Goal: Information Seeking & Learning: Learn about a topic

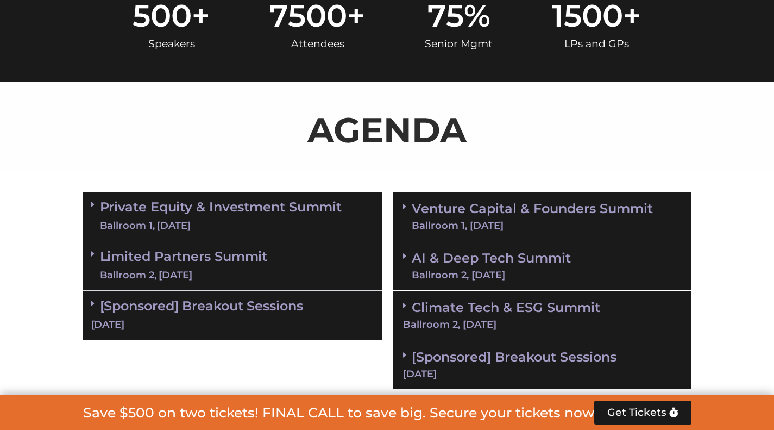
scroll to position [601, 0]
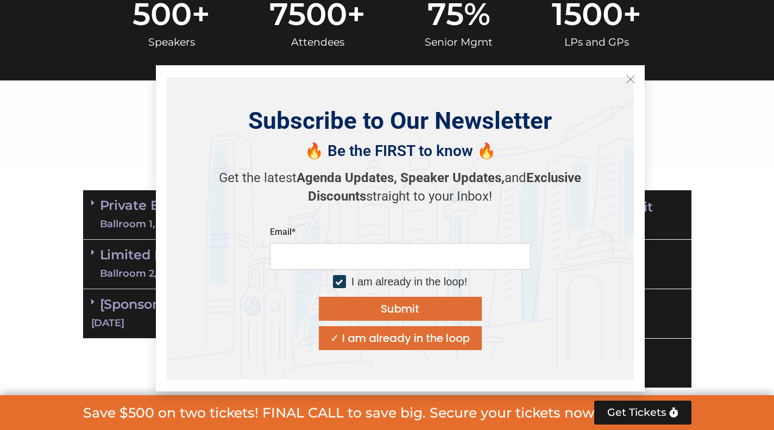
click at [395, 256] on input "email" at bounding box center [400, 256] width 261 height 27
type input "**********"
click at [380, 317] on button "Submit" at bounding box center [400, 309] width 163 height 24
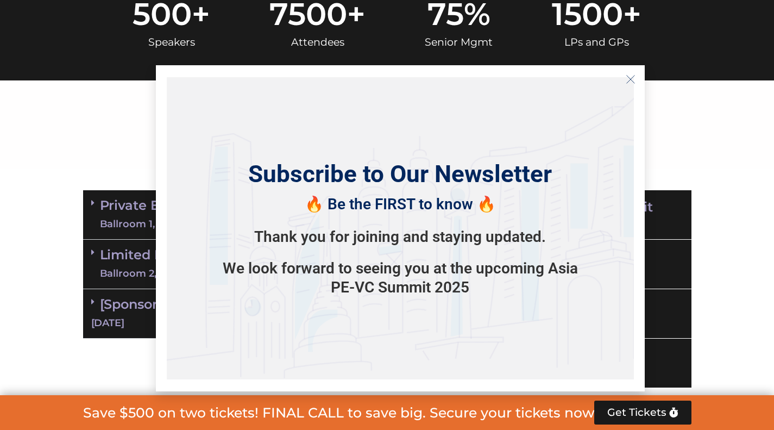
click at [628, 82] on icon "Close" at bounding box center [631, 79] width 10 height 10
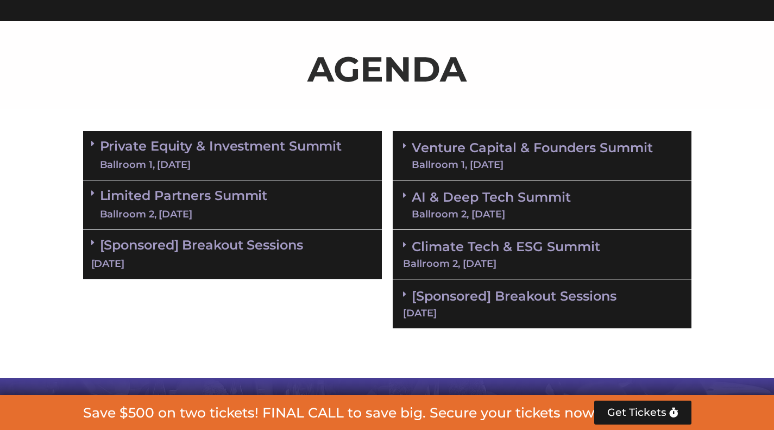
scroll to position [661, 0]
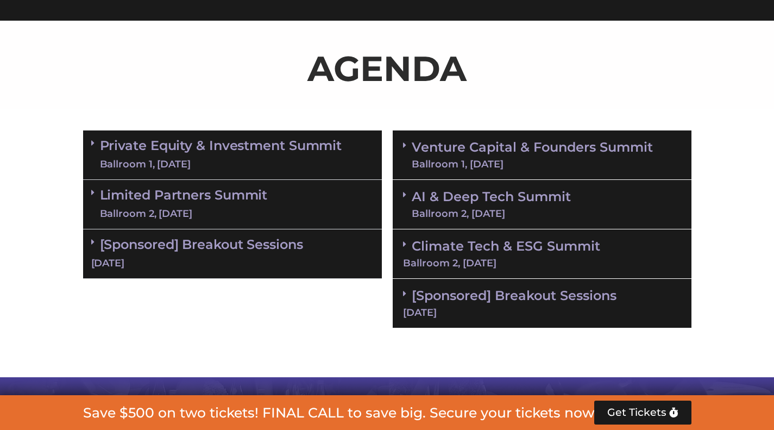
click at [304, 246] on link "[Sponsored] Breakout Sessions [DATE]" at bounding box center [232, 253] width 283 height 34
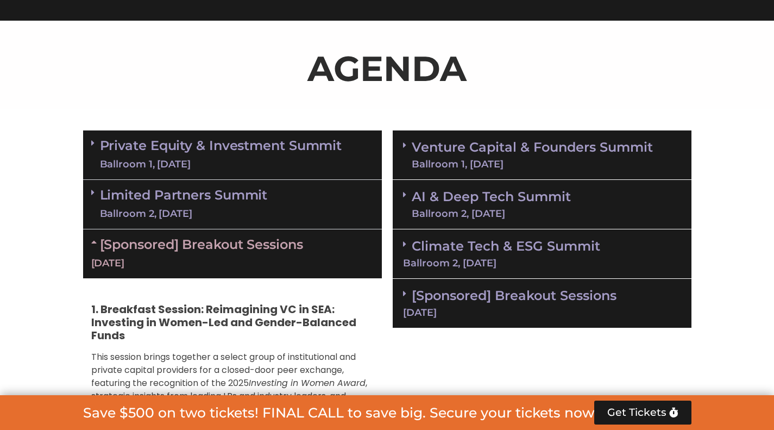
click at [275, 164] on div "Ballroom 1, [DATE]" at bounding box center [221, 165] width 242 height 14
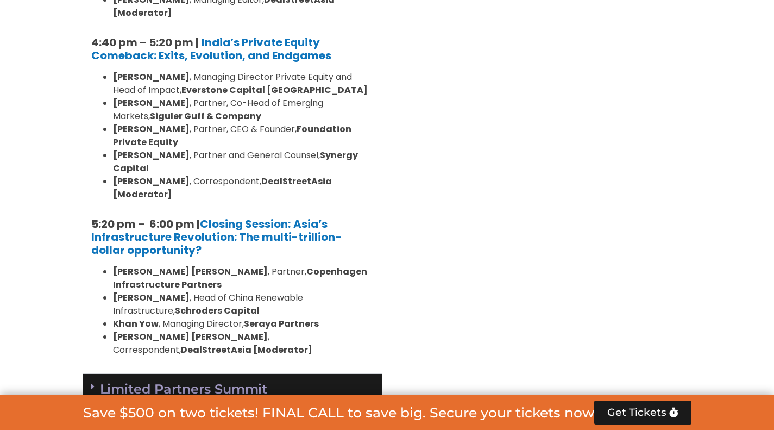
scroll to position [2189, 0]
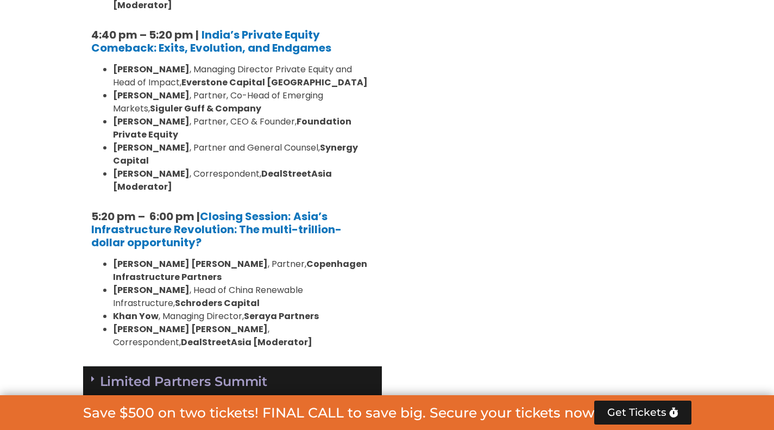
click at [338, 366] on div "Limited Partners [GEOGRAPHIC_DATA] 2, [DATE]" at bounding box center [232, 390] width 299 height 49
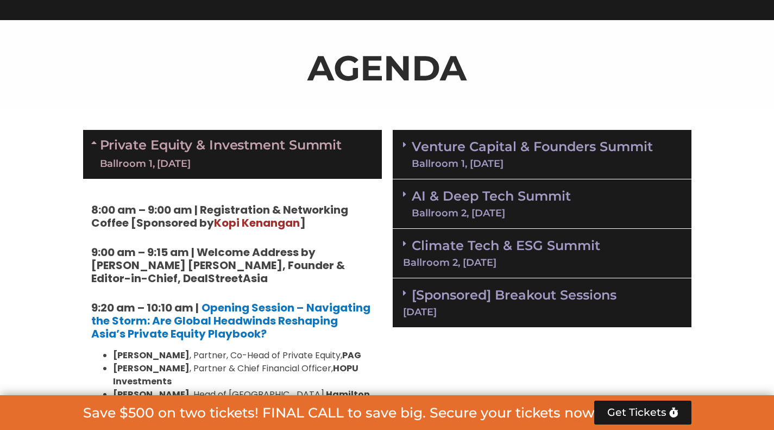
scroll to position [659, 0]
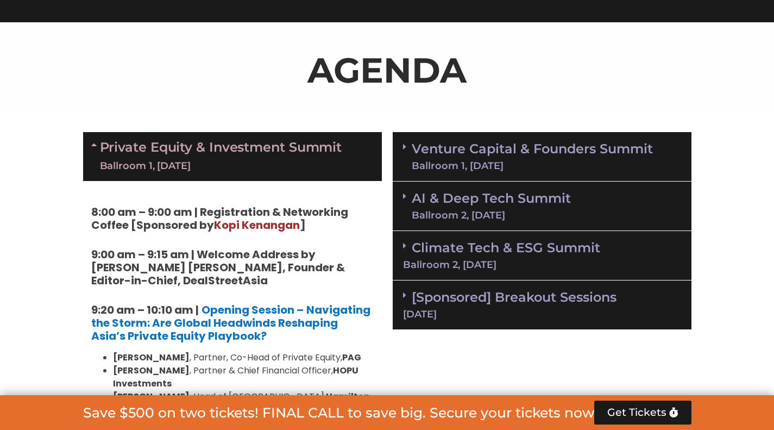
click at [559, 166] on div "Ballroom 1, [DATE]" at bounding box center [532, 166] width 241 height 10
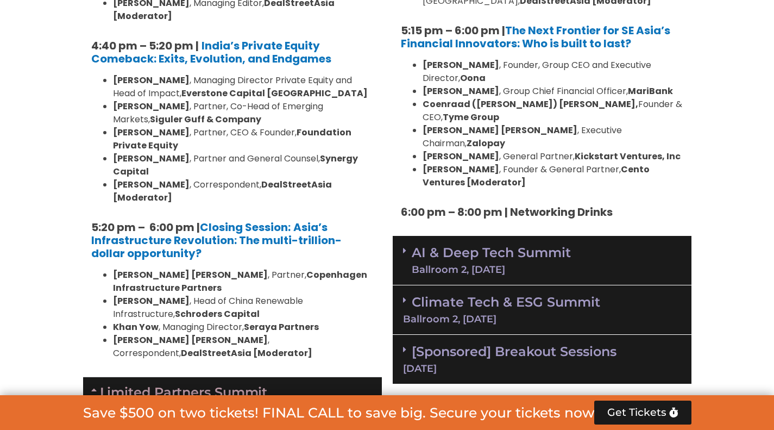
scroll to position [2188, 0]
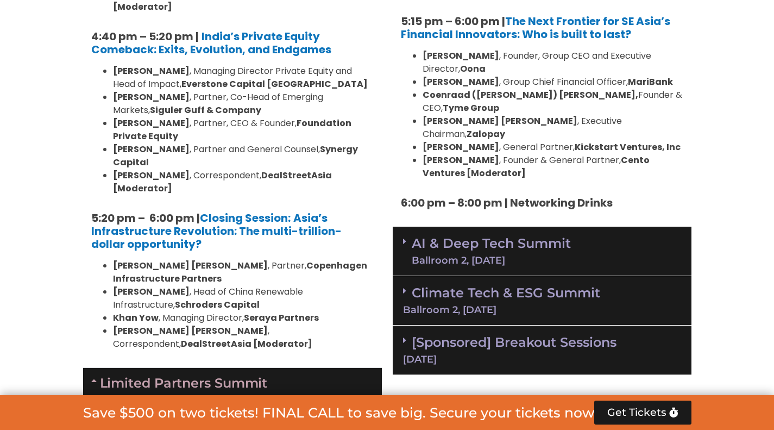
click at [490, 305] on div "Ballroom 2, [DATE]" at bounding box center [542, 310] width 278 height 10
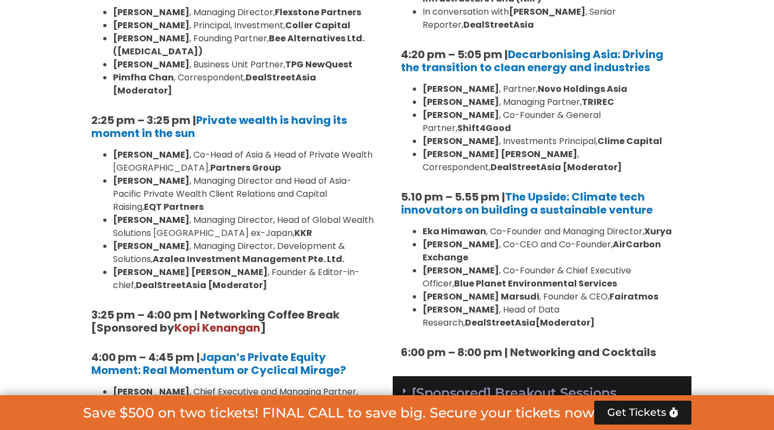
scroll to position [3111, 0]
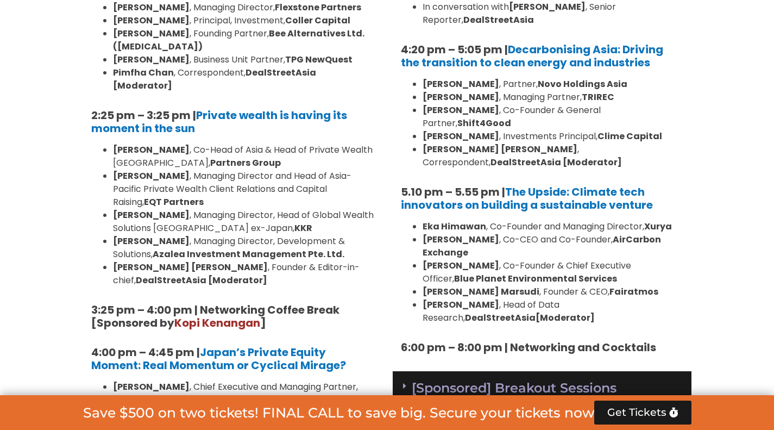
click at [481, 400] on div "[DATE]" at bounding box center [542, 405] width 278 height 10
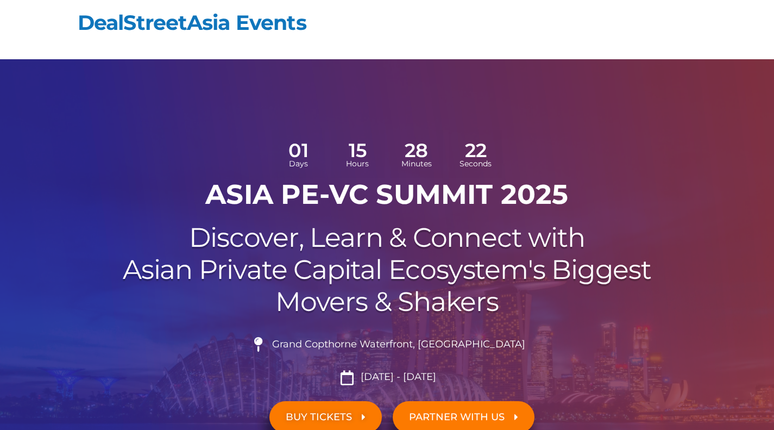
scroll to position [0, 0]
